Goal: Entertainment & Leisure: Consume media (video, audio)

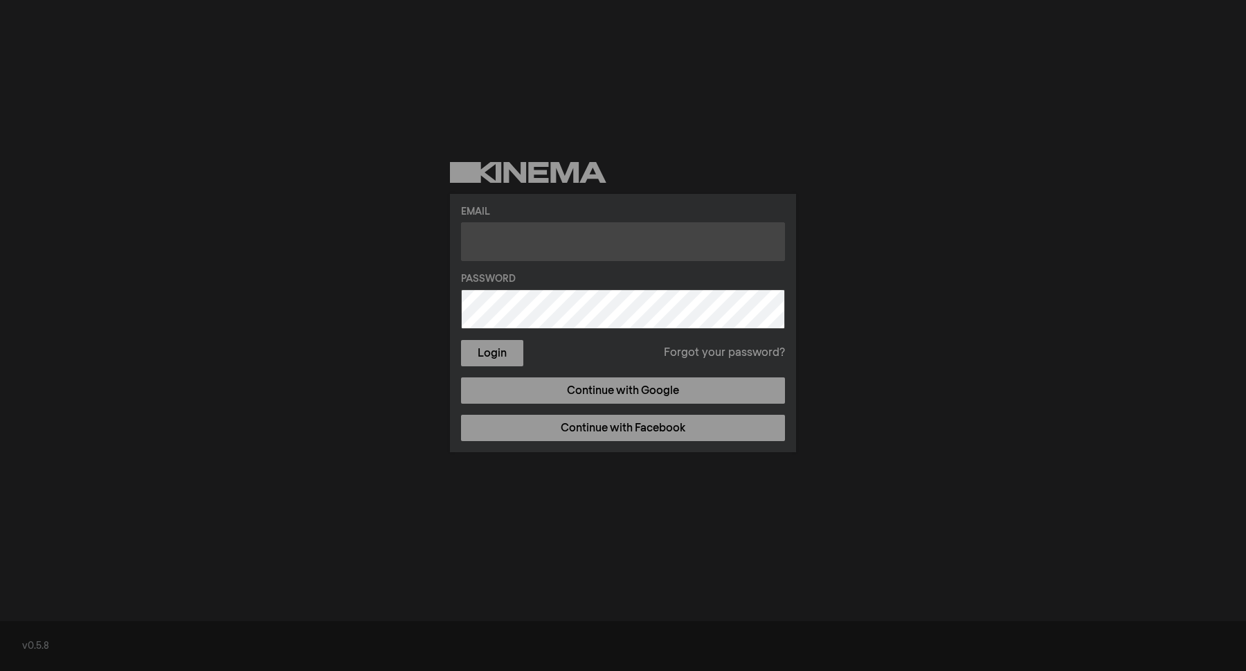
click at [635, 246] on input "text" at bounding box center [623, 241] width 324 height 39
type input "[EMAIL_ADDRESS][DOMAIN_NAME]"
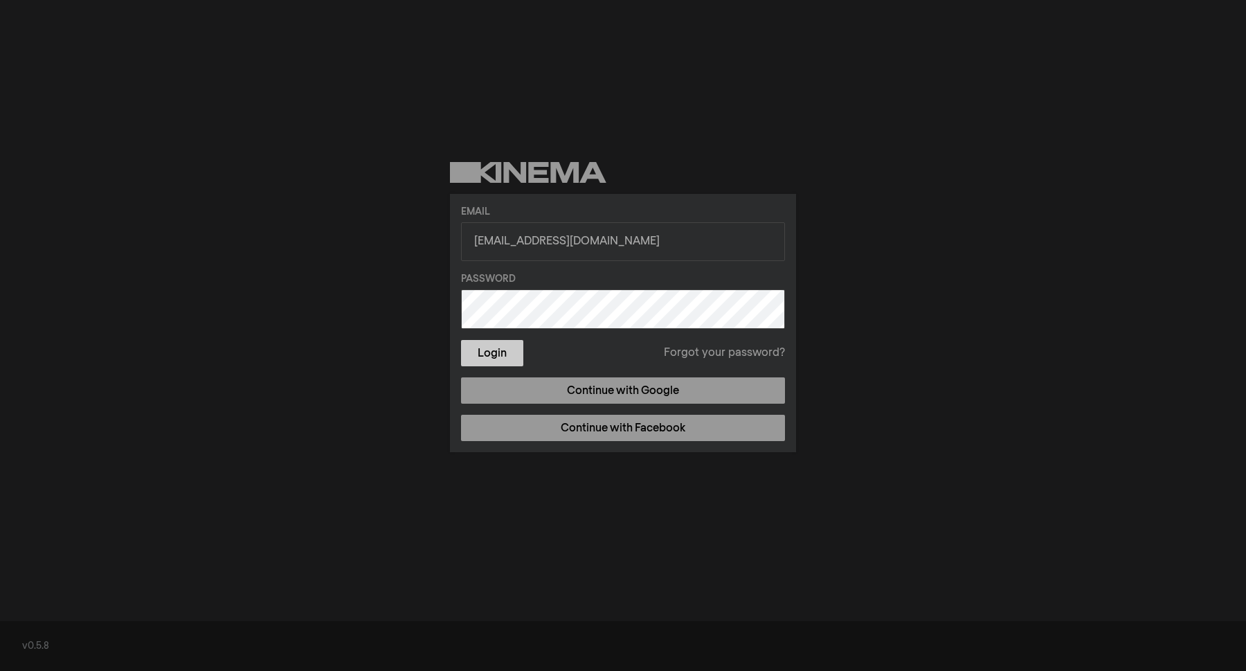
click at [516, 348] on button "Login" at bounding box center [492, 353] width 62 height 26
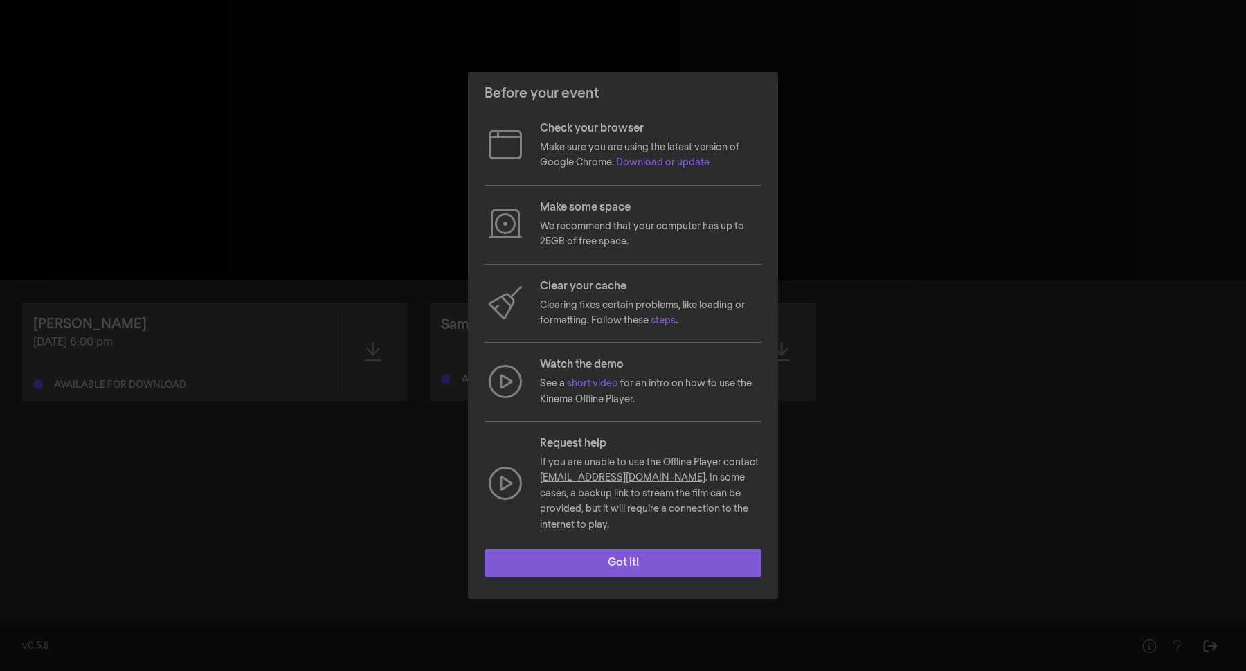
click at [617, 550] on button "Got it!" at bounding box center [623, 563] width 277 height 28
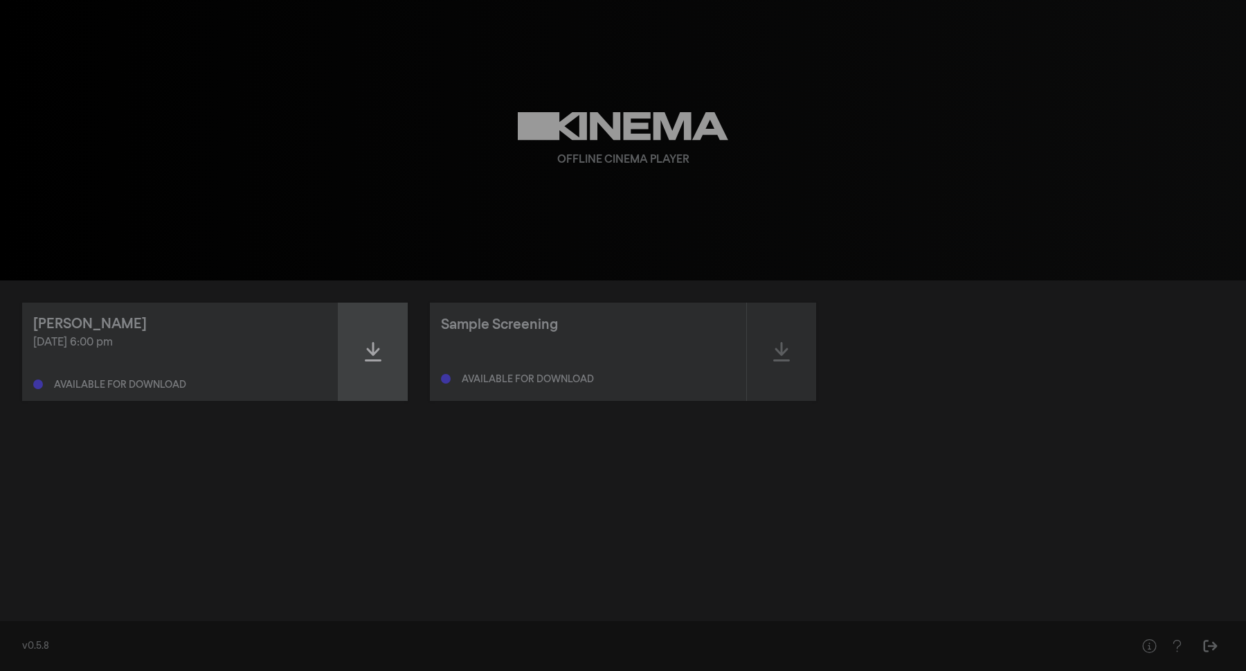
click at [377, 356] on icon at bounding box center [373, 352] width 17 height 22
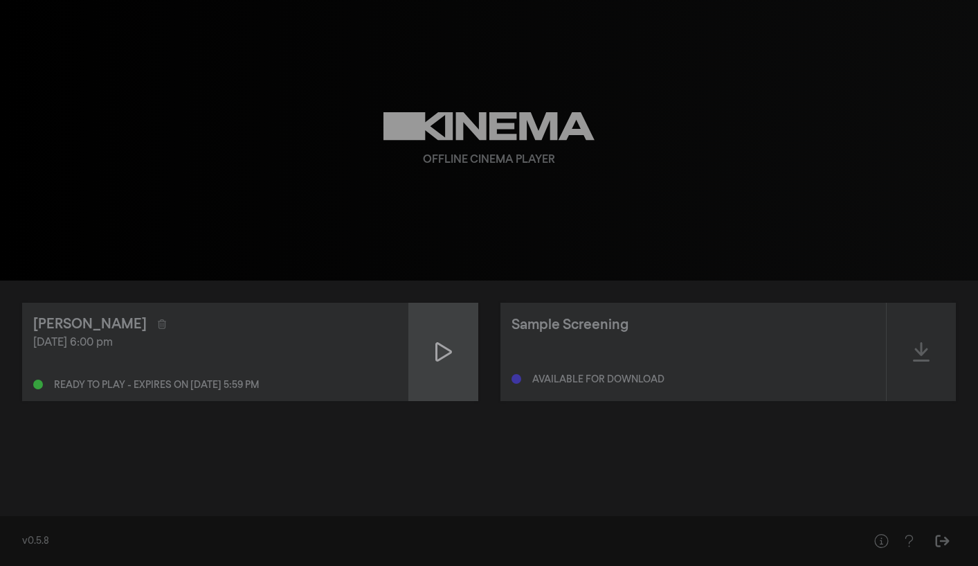
click at [437, 357] on icon at bounding box center [443, 352] width 17 height 22
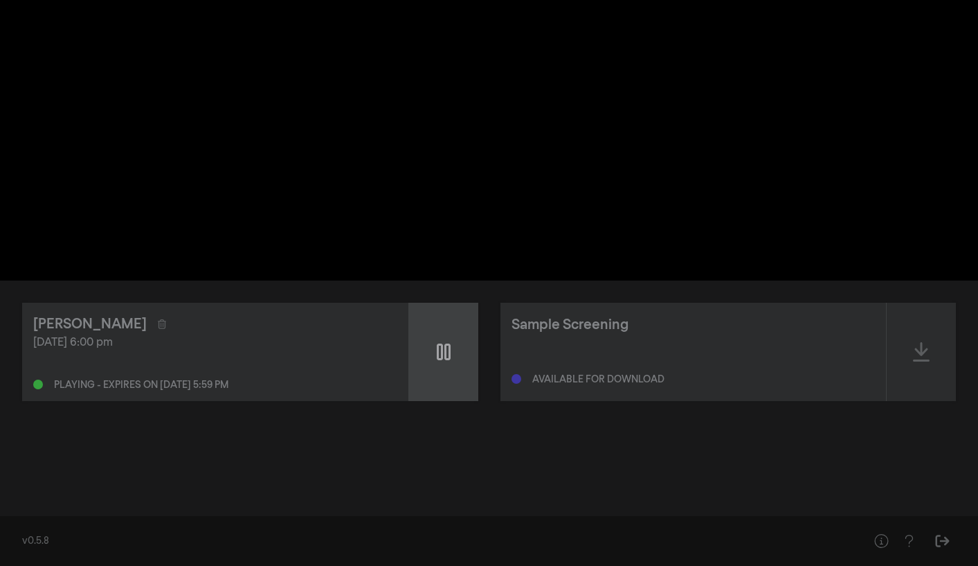
click at [437, 356] on icon at bounding box center [444, 351] width 14 height 17
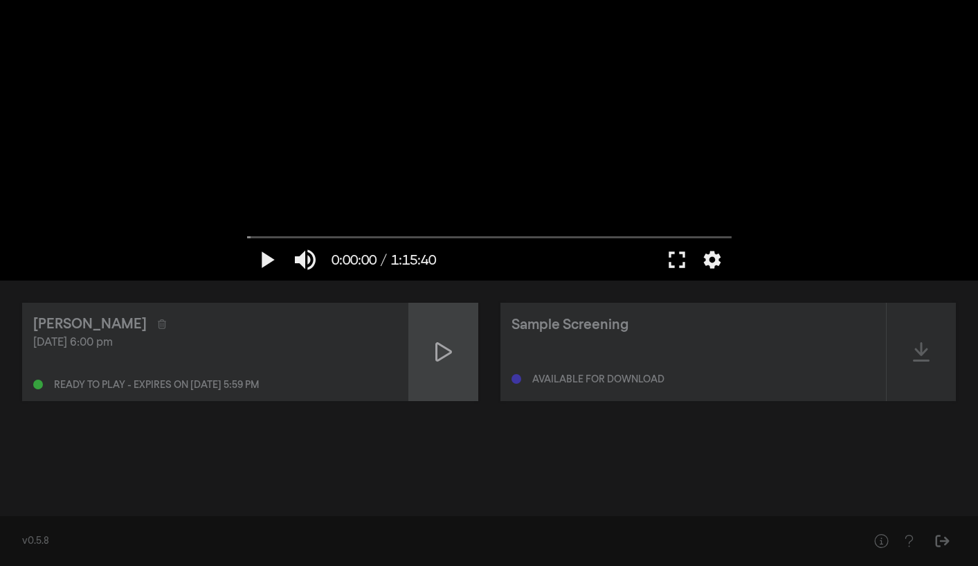
type input "1.025354"
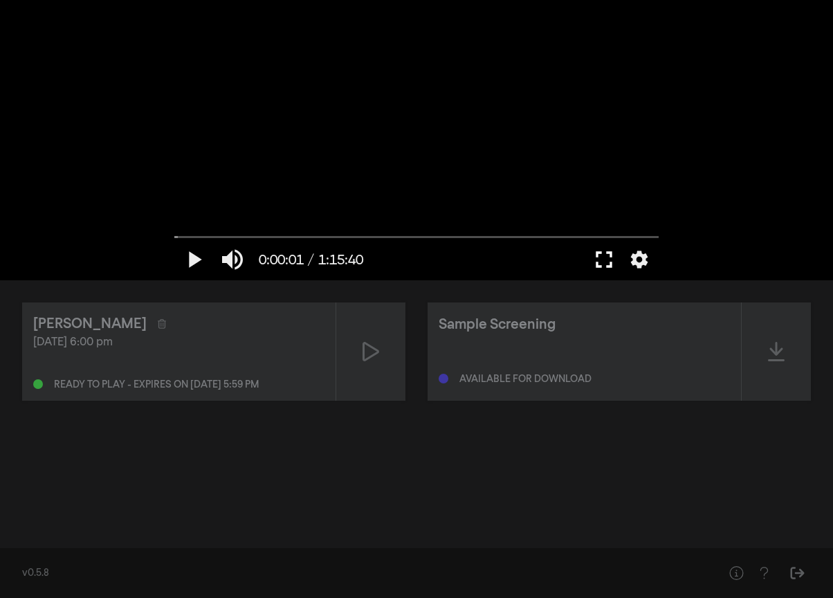
click at [610, 264] on button "fullscreen" at bounding box center [604, 260] width 39 height 42
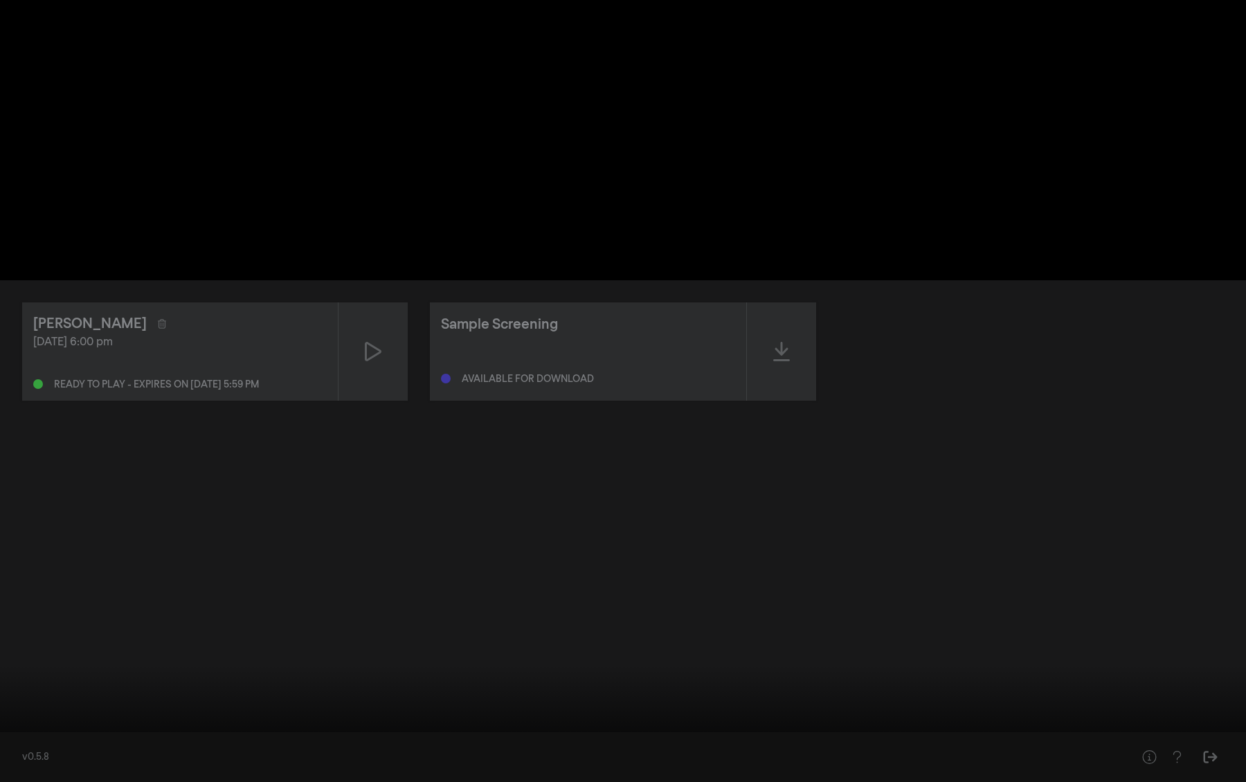
click at [1165, 670] on button "fullscreen_exit" at bounding box center [1184, 762] width 39 height 42
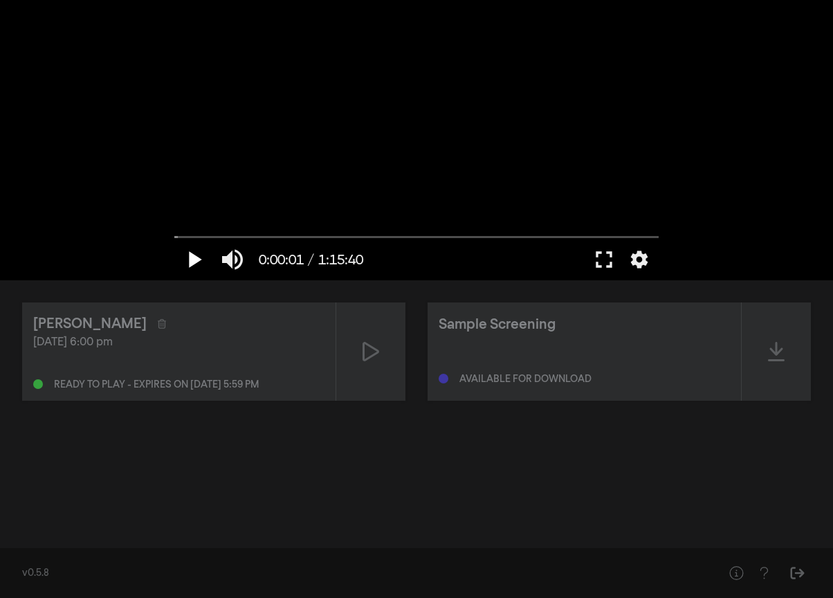
click at [188, 263] on button "play_arrow" at bounding box center [193, 260] width 39 height 42
click at [604, 254] on button "fullscreen" at bounding box center [604, 260] width 39 height 42
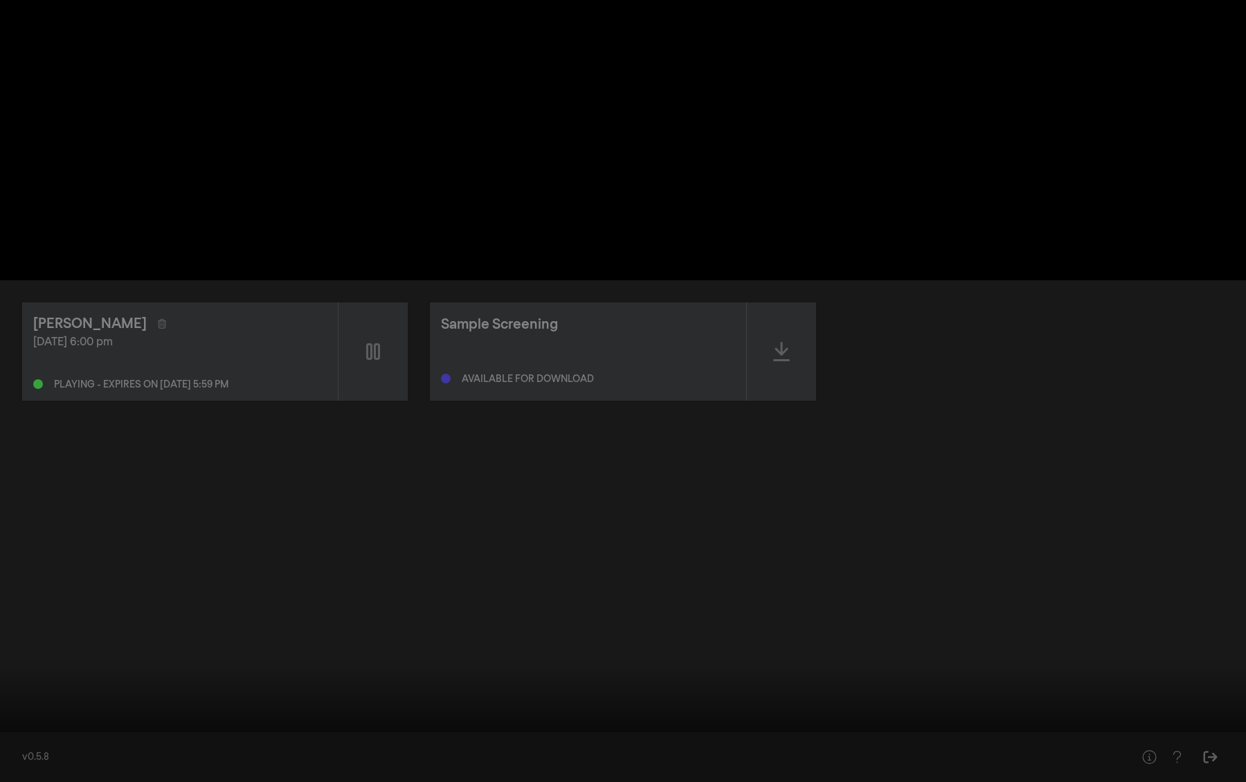
click at [883, 317] on div at bounding box center [623, 391] width 1246 height 782
drag, startPoint x: 19, startPoint y: 739, endPoint x: 0, endPoint y: 739, distance: 19.4
click at [7, 670] on input "Seek" at bounding box center [623, 738] width 1232 height 8
click at [24, 670] on button "play_arrow" at bounding box center [26, 762] width 39 height 42
click at [26, 670] on button "pause" at bounding box center [26, 762] width 39 height 42
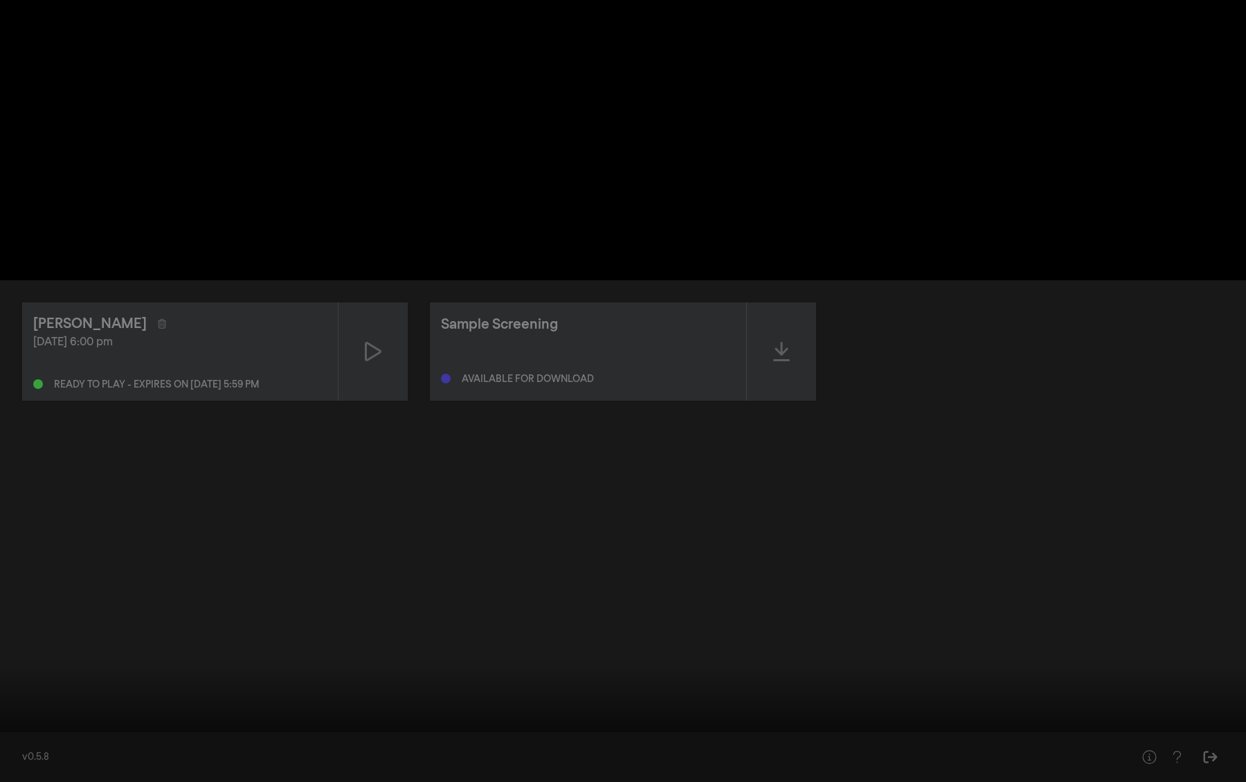
click at [7, 670] on input "Seek" at bounding box center [623, 738] width 1232 height 8
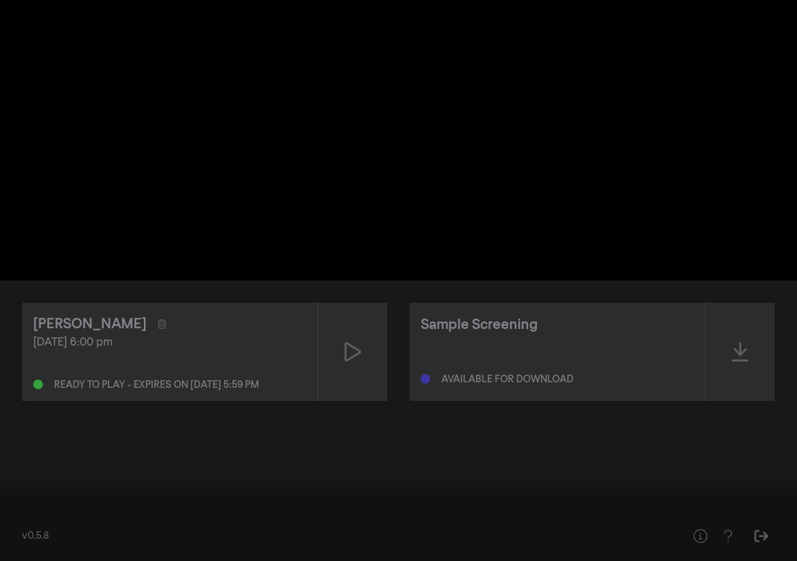
click at [190, 521] on input "Seek" at bounding box center [399, 517] width 784 height 8
click at [99, 516] on input "Seek" at bounding box center [399, 517] width 784 height 8
click at [732, 545] on button "fullscreen_exit" at bounding box center [735, 540] width 39 height 42
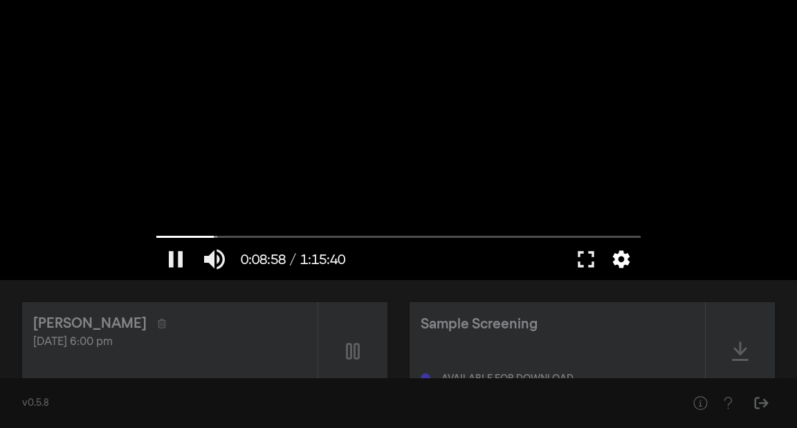
click at [624, 261] on button "settings" at bounding box center [622, 260] width 32 height 42
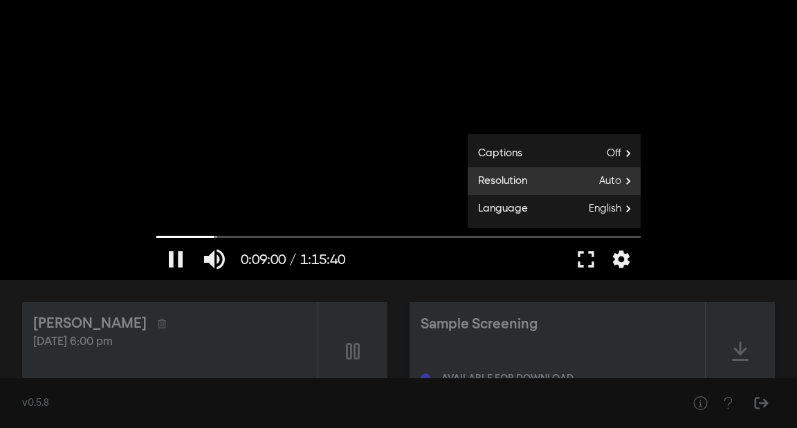
click at [598, 183] on label "Resolution Auto" at bounding box center [554, 182] width 173 height 28
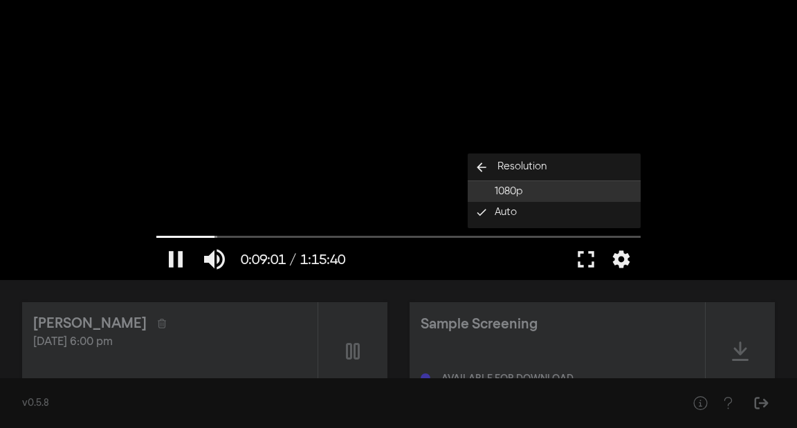
click at [496, 195] on span "1080p" at bounding box center [509, 192] width 28 height 16
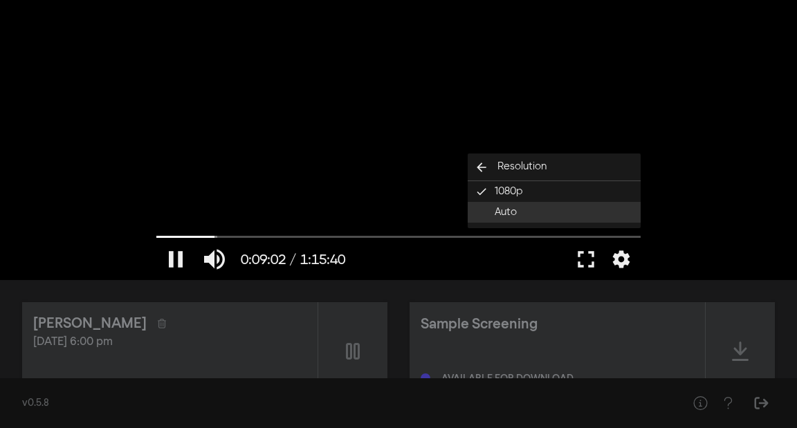
click at [498, 214] on span "Auto" at bounding box center [506, 213] width 22 height 16
click at [624, 259] on button "settings" at bounding box center [622, 260] width 32 height 42
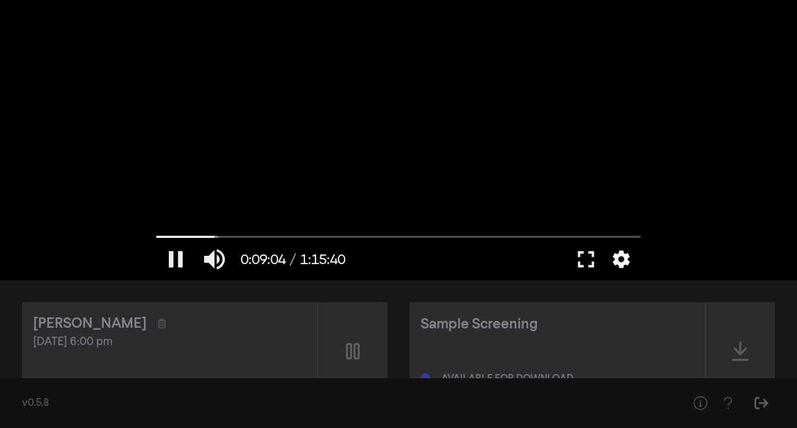
type input "544.81569"
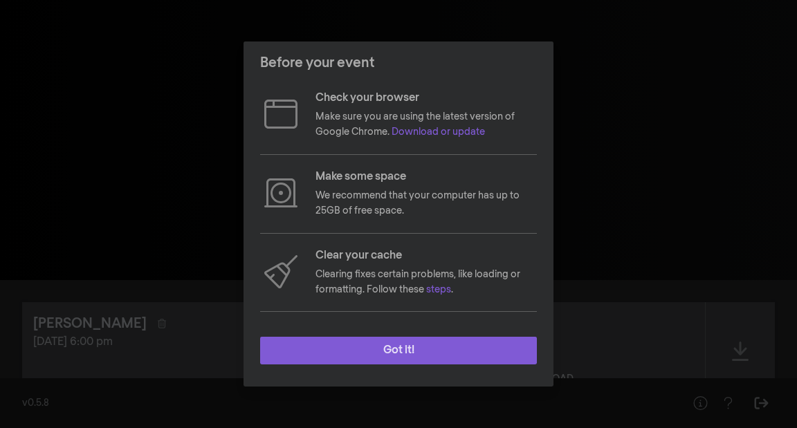
click at [412, 353] on button "Got it!" at bounding box center [398, 351] width 277 height 28
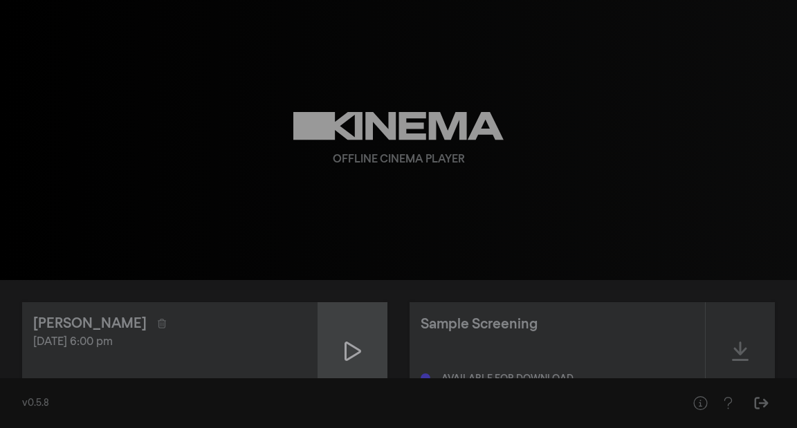
click at [353, 344] on icon at bounding box center [353, 352] width 17 height 22
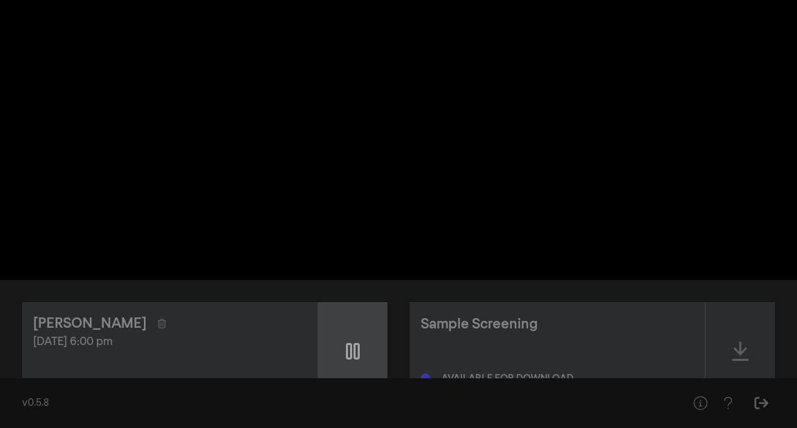
click at [367, 356] on div at bounding box center [352, 351] width 69 height 98
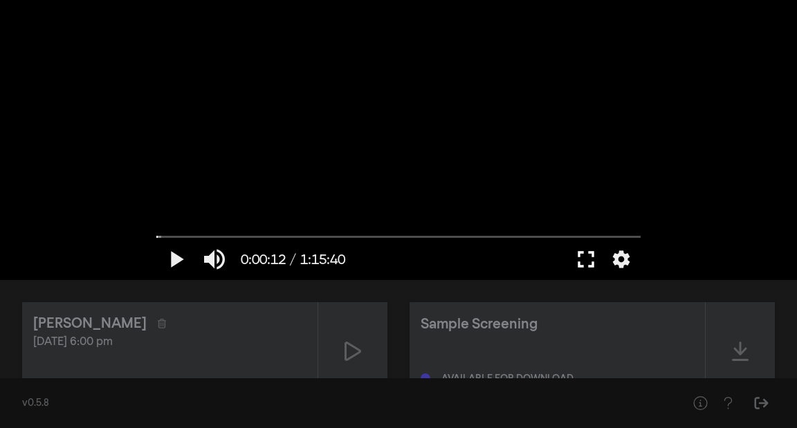
click at [588, 253] on button "fullscreen" at bounding box center [586, 260] width 39 height 42
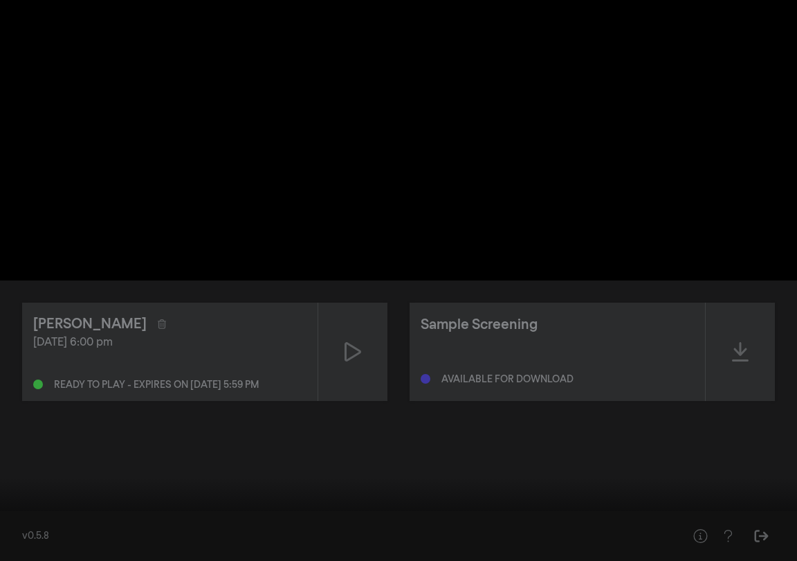
click at [28, 428] on button "play_arrow" at bounding box center [26, 540] width 39 height 42
drag, startPoint x: 12, startPoint y: 516, endPoint x: 5, endPoint y: 514, distance: 7.1
click at [7, 428] on input "Seek" at bounding box center [399, 518] width 784 height 8
click at [328, 417] on div at bounding box center [398, 280] width 797 height 561
type input "2.421175"
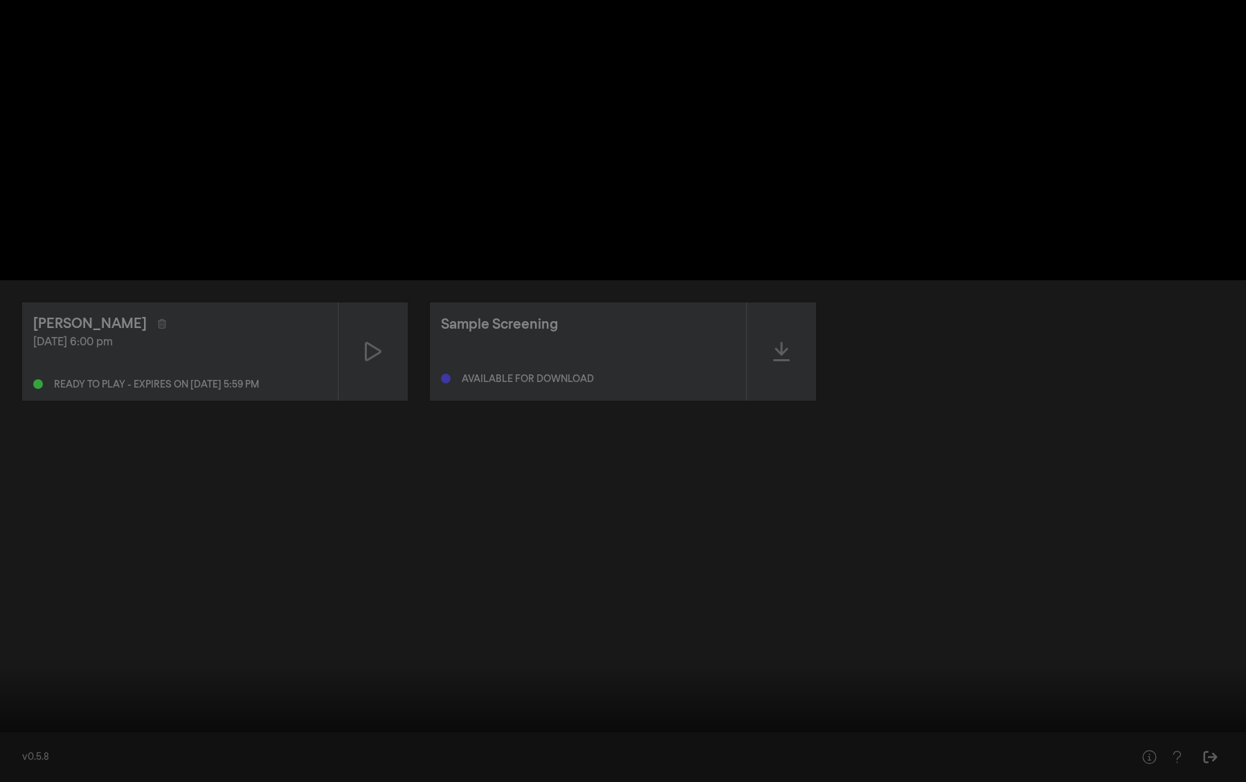
click at [797, 428] on button "fullscreen_exit" at bounding box center [1184, 762] width 39 height 42
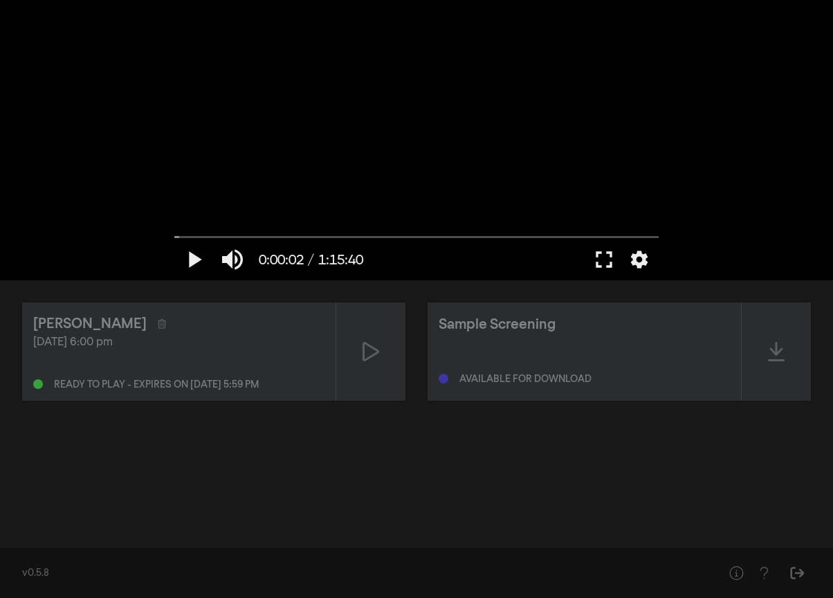
click at [699, 278] on div "play_arrow 0:00:02 / 1:15:40 volume_up fullscreen settings closed_caption Capti…" at bounding box center [416, 140] width 833 height 280
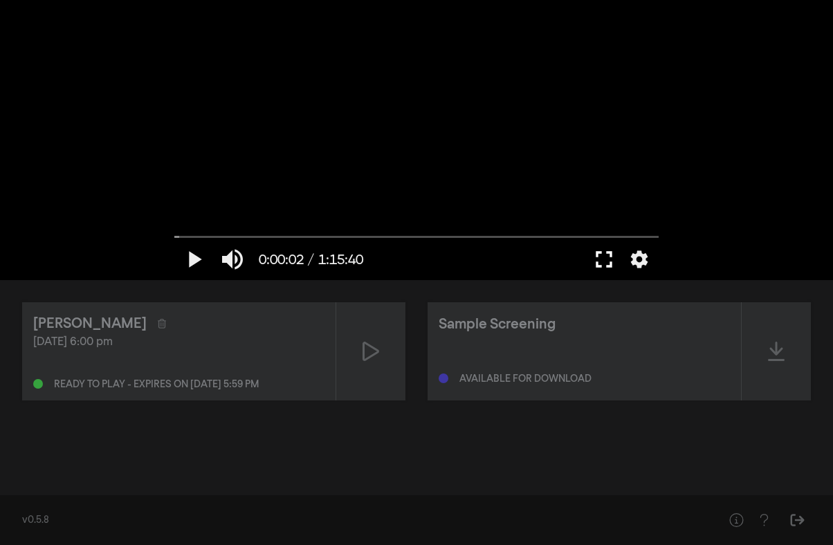
click at [595, 257] on button "fullscreen" at bounding box center [604, 260] width 39 height 42
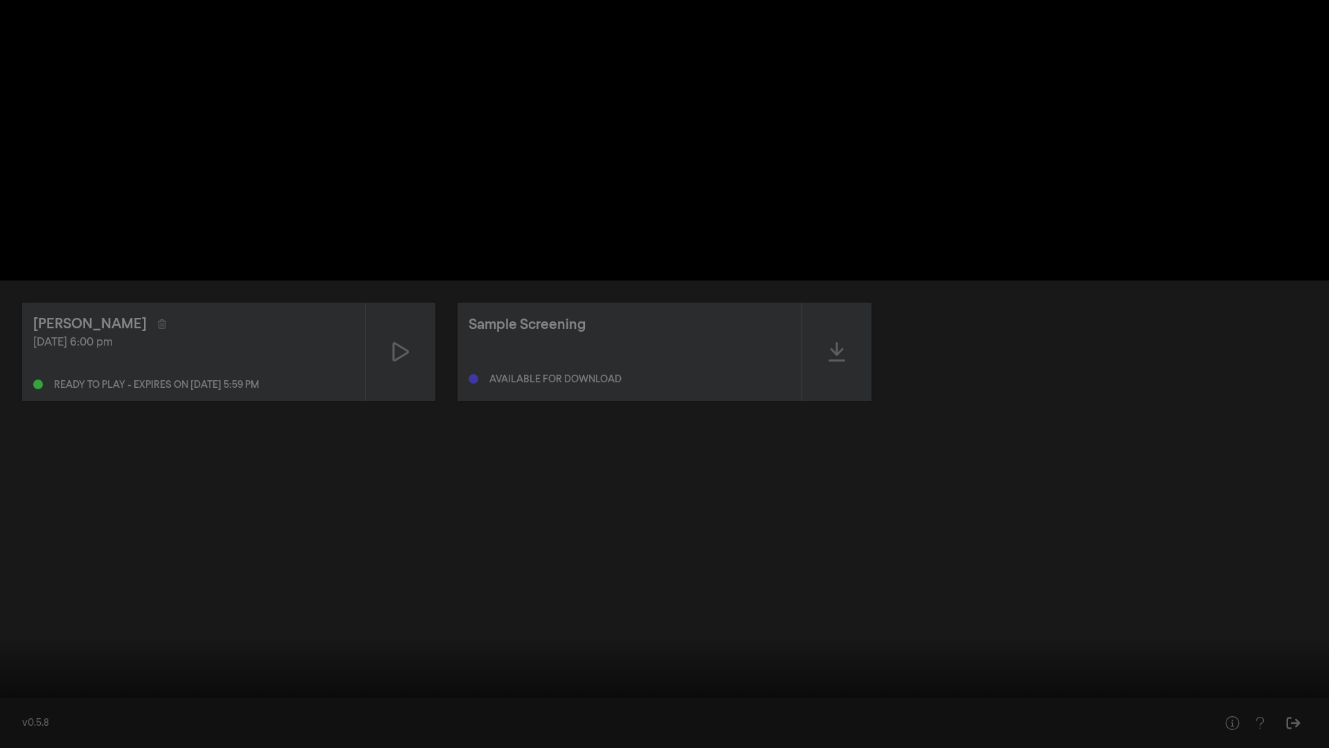
click at [797, 428] on button "fullscreen_exit" at bounding box center [1267, 727] width 39 height 42
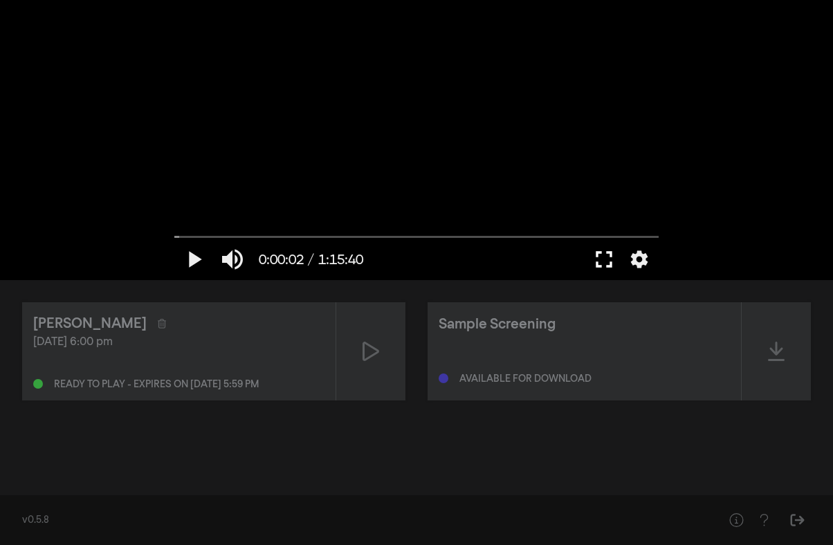
click at [609, 260] on button "fullscreen" at bounding box center [604, 260] width 39 height 42
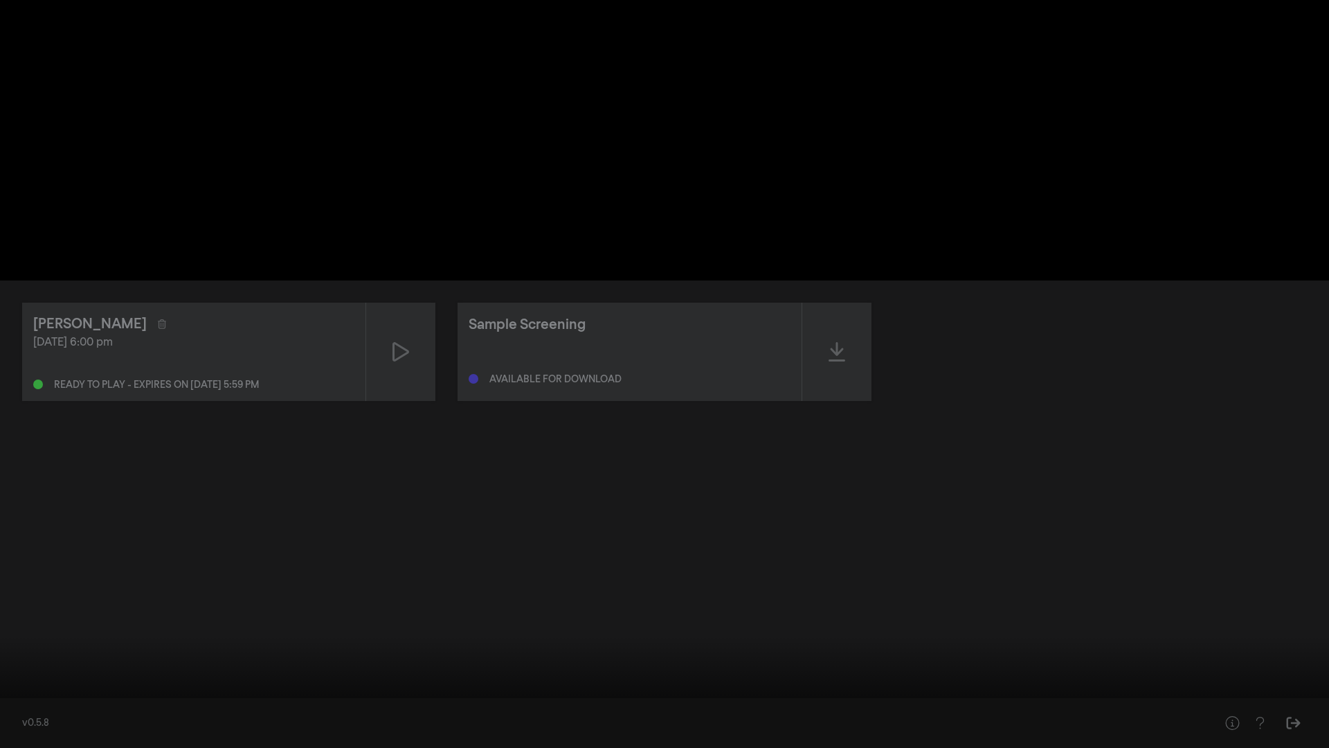
click at [29, 428] on button "play_arrow" at bounding box center [26, 727] width 39 height 42
type input "122.779937"
click at [7, 428] on button "pause" at bounding box center [26, 727] width 39 height 42
click at [26, 428] on button "play_arrow" at bounding box center [26, 727] width 39 height 42
click at [28, 428] on button "pause" at bounding box center [26, 727] width 39 height 42
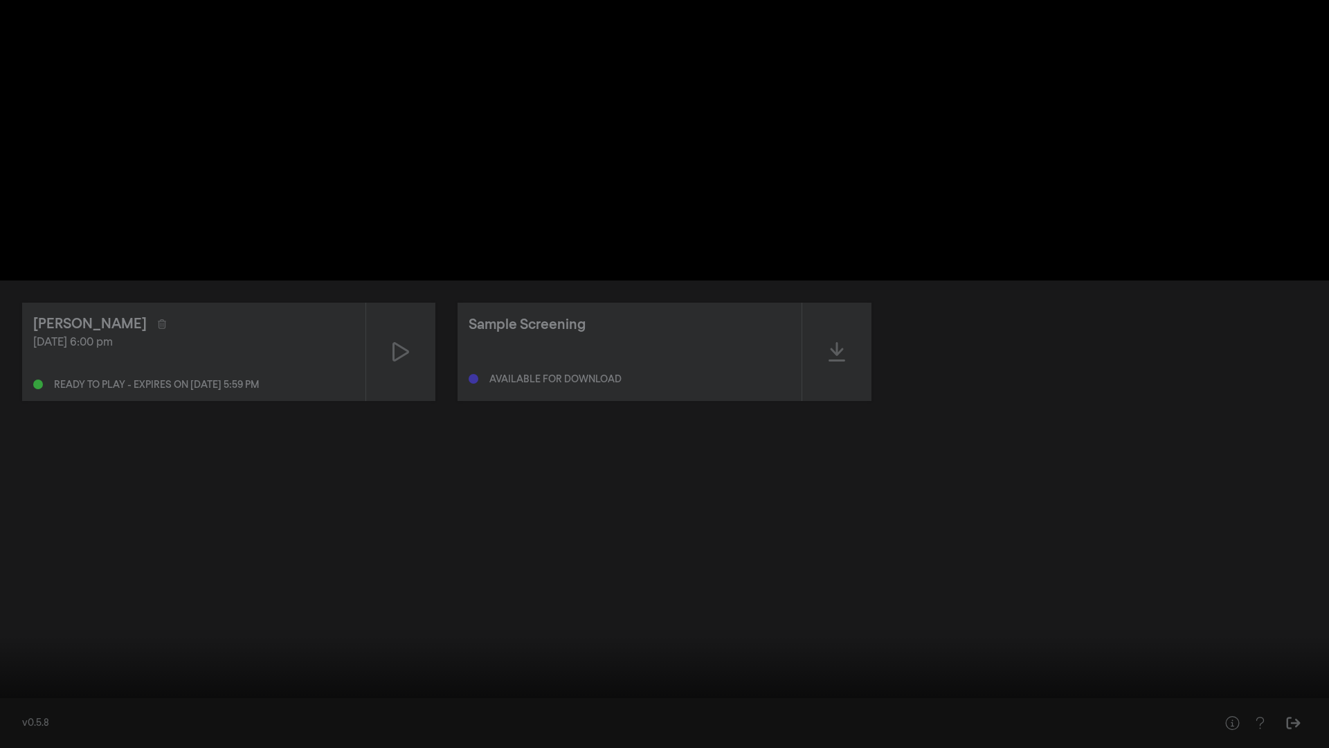
click at [10, 428] on input "Seek" at bounding box center [664, 704] width 1315 height 8
drag, startPoint x: 71, startPoint y: 706, endPoint x: 0, endPoint y: 700, distance: 71.6
click at [7, 428] on input "Seek" at bounding box center [664, 704] width 1315 height 8
click at [18, 428] on input "Seek" at bounding box center [664, 704] width 1315 height 8
drag, startPoint x: 18, startPoint y: 700, endPoint x: 1, endPoint y: 696, distance: 17.3
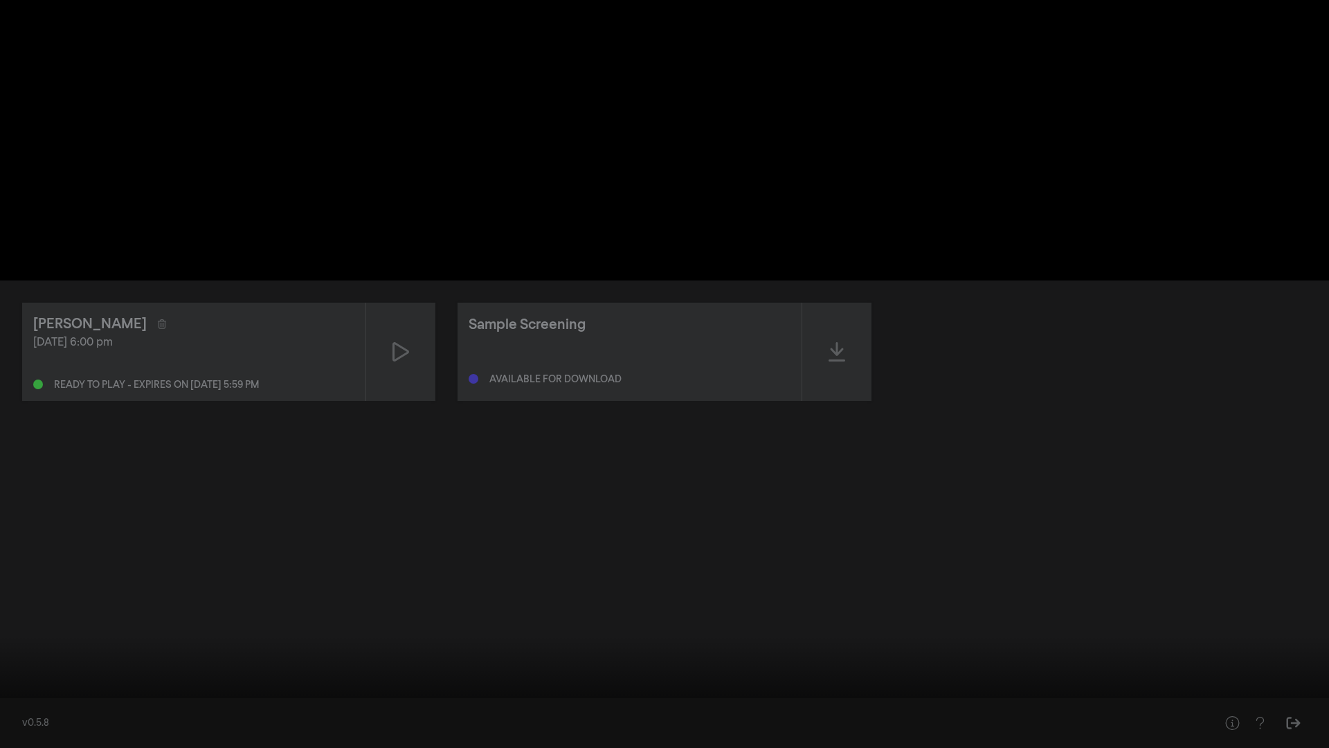
click at [7, 428] on input "Seek" at bounding box center [664, 704] width 1315 height 8
click at [8, 428] on input "Seek" at bounding box center [664, 704] width 1315 height 8
drag, startPoint x: 77, startPoint y: 704, endPoint x: 0, endPoint y: 711, distance: 77.1
click at [7, 428] on input "Seek" at bounding box center [664, 704] width 1315 height 8
click at [8, 428] on input "Seek" at bounding box center [664, 704] width 1315 height 8
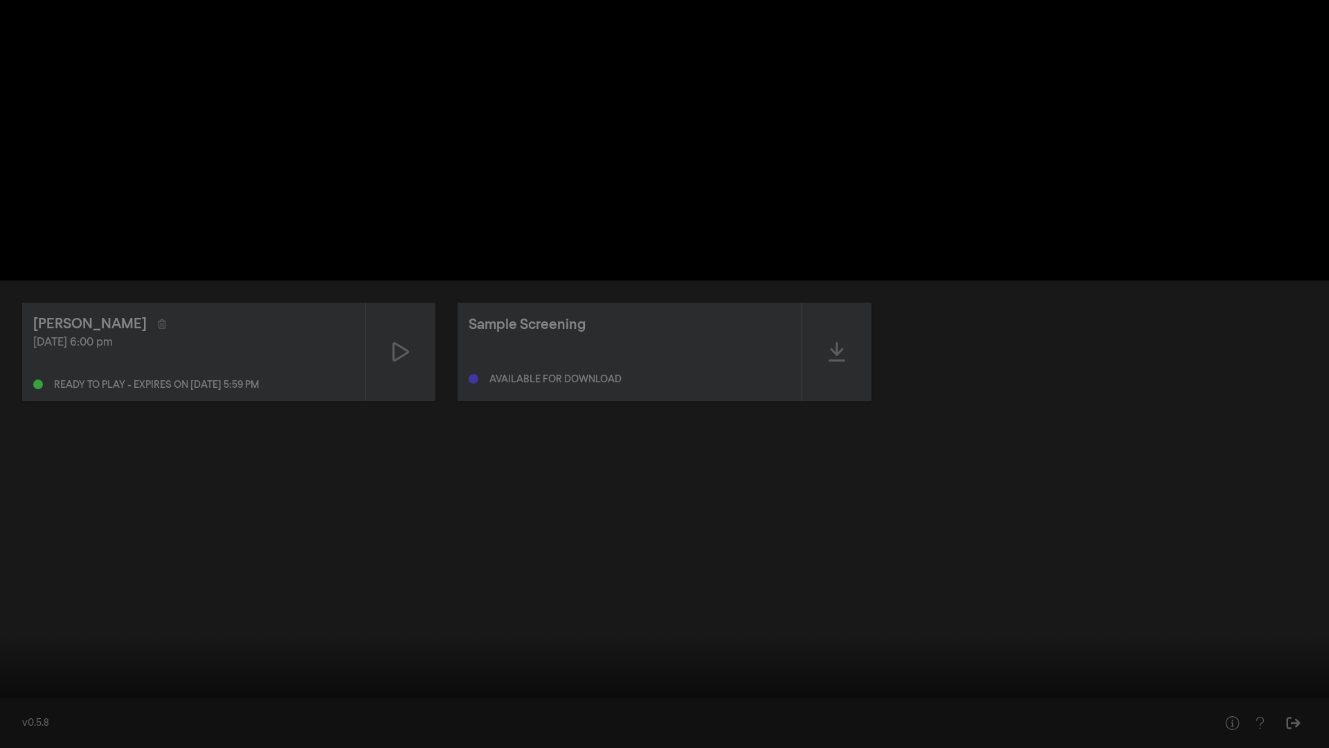
click at [797, 428] on button "settings" at bounding box center [1303, 727] width 32 height 42
click at [797, 428] on span "English" at bounding box center [1296, 676] width 52 height 21
click at [797, 428] on button "arrow_back Language" at bounding box center [1235, 656] width 173 height 28
click at [797, 428] on label "Captions Off" at bounding box center [1235, 621] width 173 height 28
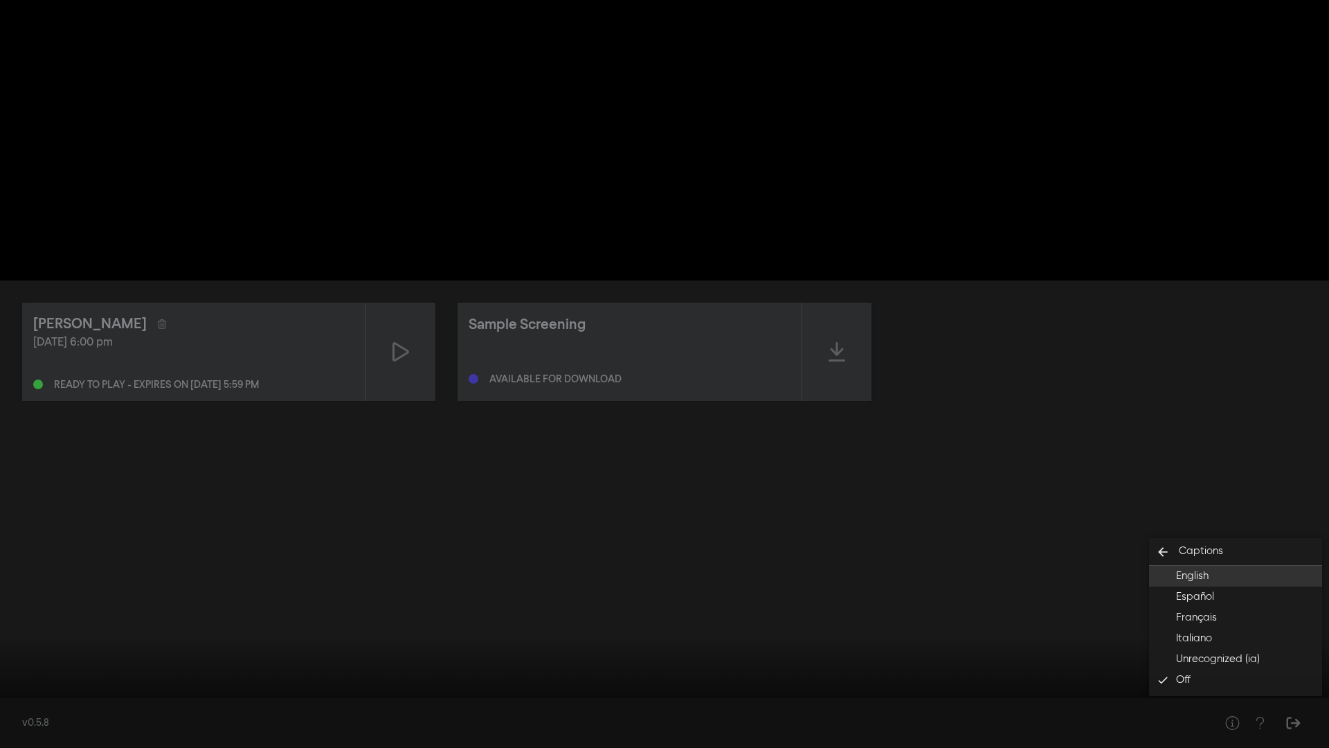
click at [797, 428] on button "English" at bounding box center [1235, 576] width 173 height 21
click at [797, 428] on div at bounding box center [664, 374] width 1329 height 748
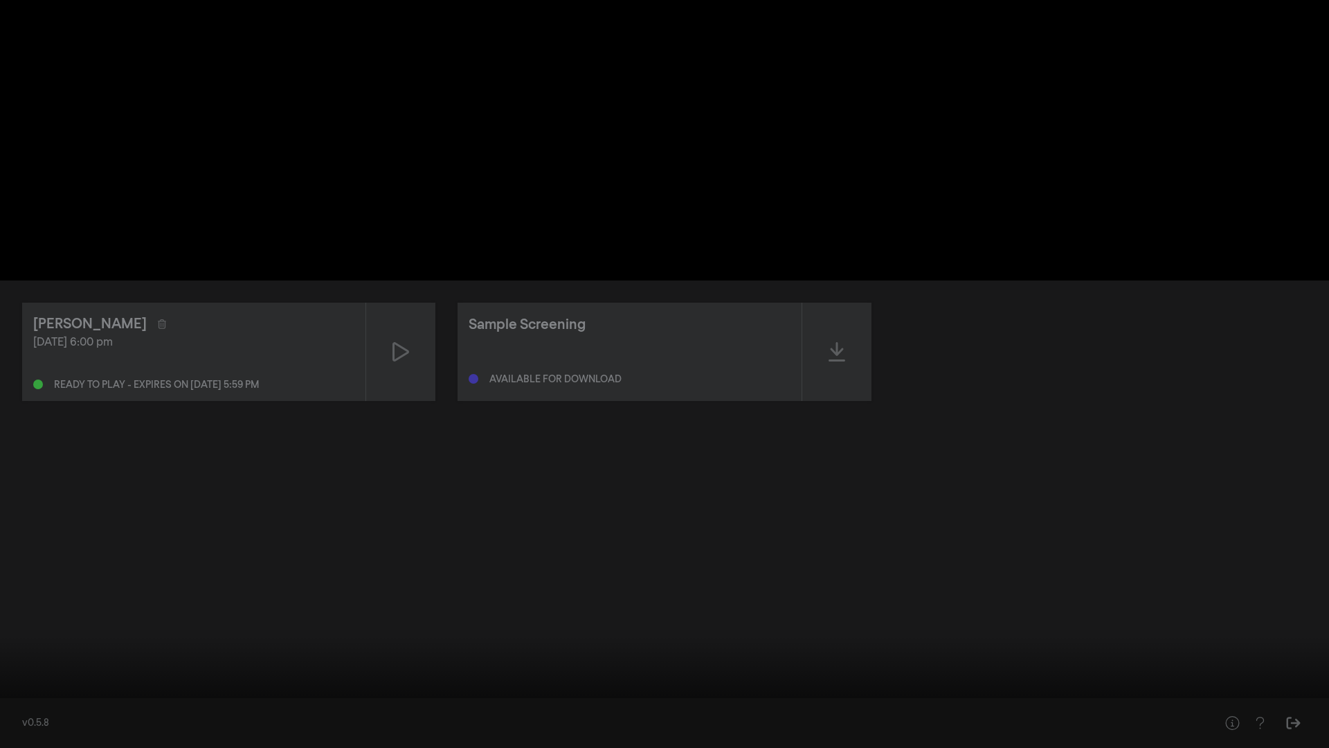
click at [80, 428] on input "Seek" at bounding box center [664, 704] width 1315 height 8
click at [91, 428] on input "Seek" at bounding box center [664, 704] width 1315 height 8
drag, startPoint x: 82, startPoint y: 703, endPoint x: 10, endPoint y: 705, distance: 72.0
click at [10, 428] on input "Seek" at bounding box center [664, 704] width 1315 height 8
click at [25, 428] on button "play_arrow" at bounding box center [26, 727] width 39 height 42
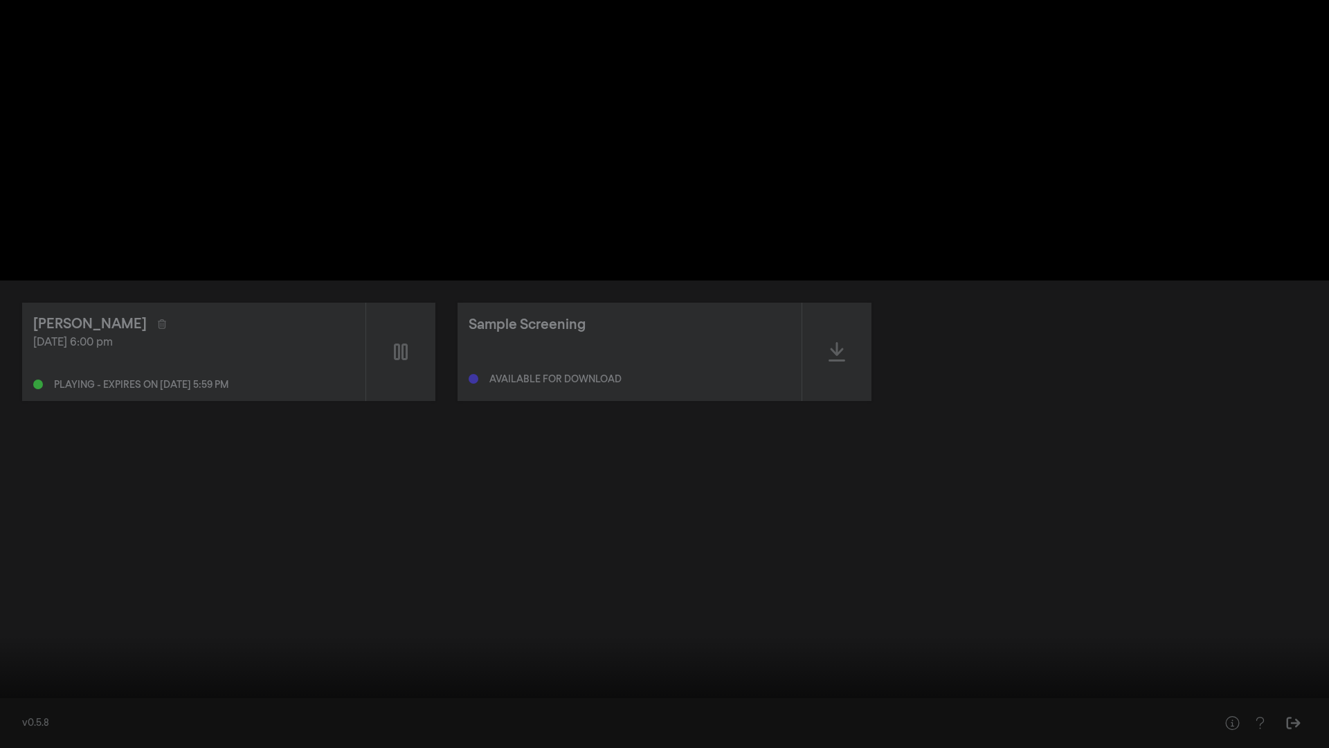
click at [25, 428] on button "pause" at bounding box center [26, 727] width 39 height 42
type input "0.62305"
click at [25, 428] on button "play_arrow" at bounding box center [26, 727] width 39 height 42
